Goal: Task Accomplishment & Management: Manage account settings

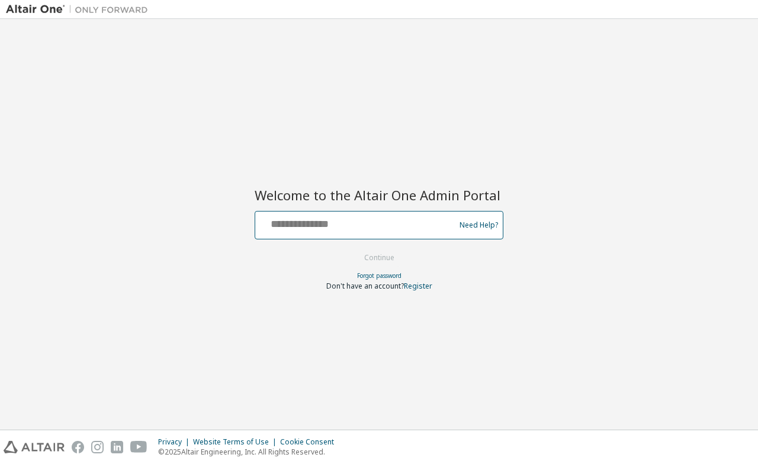
click at [310, 225] on input "text" at bounding box center [357, 222] width 194 height 17
type input "**********"
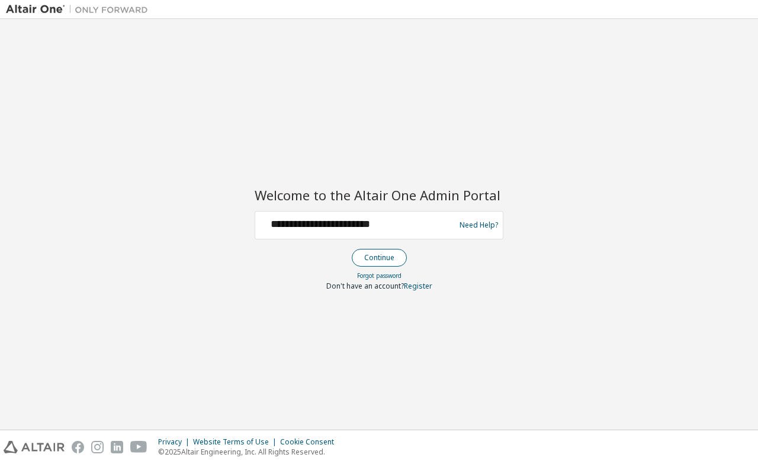
click at [367, 257] on button "Continue" at bounding box center [379, 258] width 55 height 18
